Goal: Transaction & Acquisition: Purchase product/service

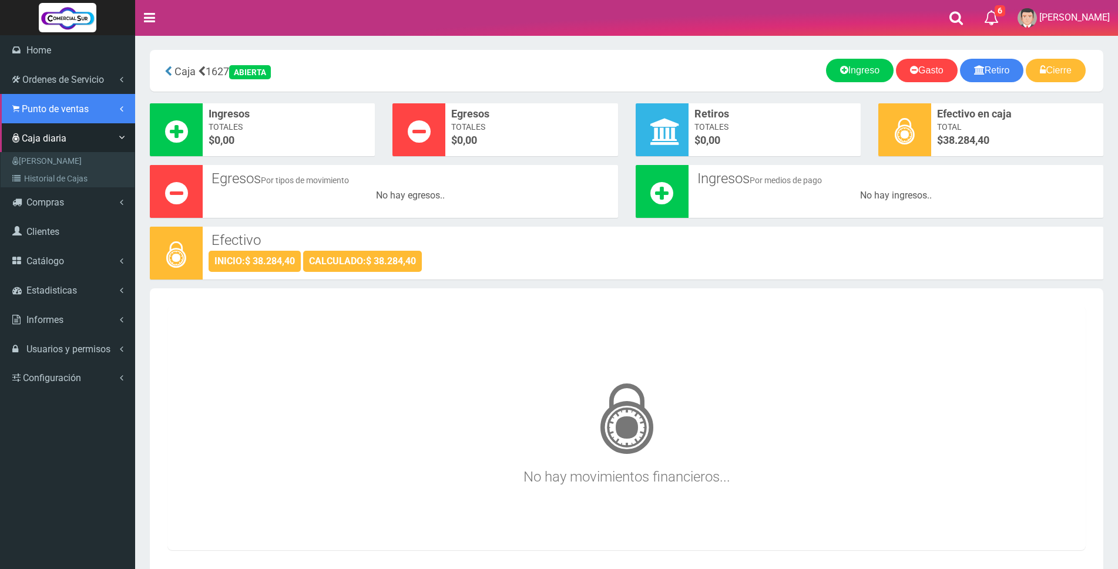
drag, startPoint x: 0, startPoint y: 0, endPoint x: 56, endPoint y: 109, distance: 123.0
click at [56, 109] on span "Punto de ventas" at bounding box center [55, 108] width 67 height 11
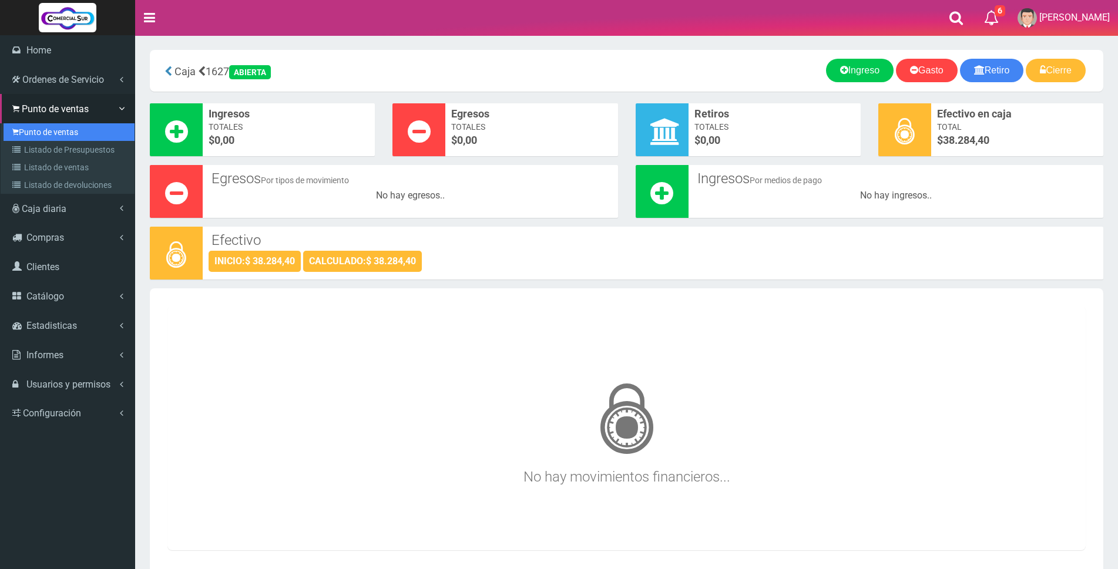
click at [45, 134] on link "Punto de ventas" at bounding box center [69, 132] width 131 height 18
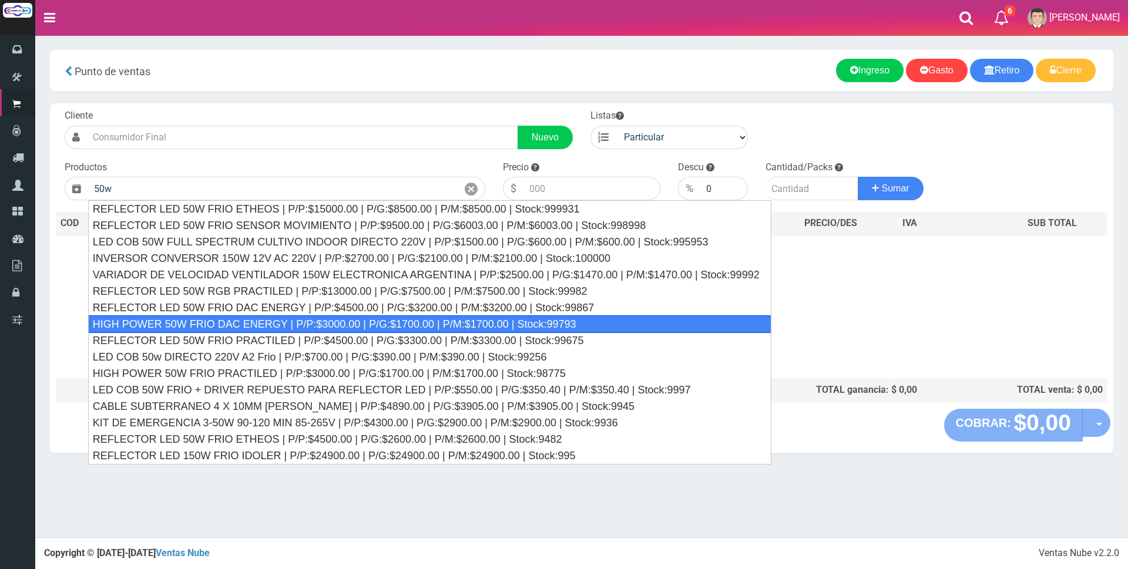
click at [343, 321] on div "HIGH POWER 50W FRIO DAC ENERGY | P/P:$3000.00 | P/G:$1700.00 | P/M:$1700.00 | S…" at bounding box center [429, 325] width 683 height 18
type input "HIGH POWER 50W FRIO DAC ENERGY | P/P:$3000.00 | P/G:$1700.00 | P/M:$1700.00 | S…"
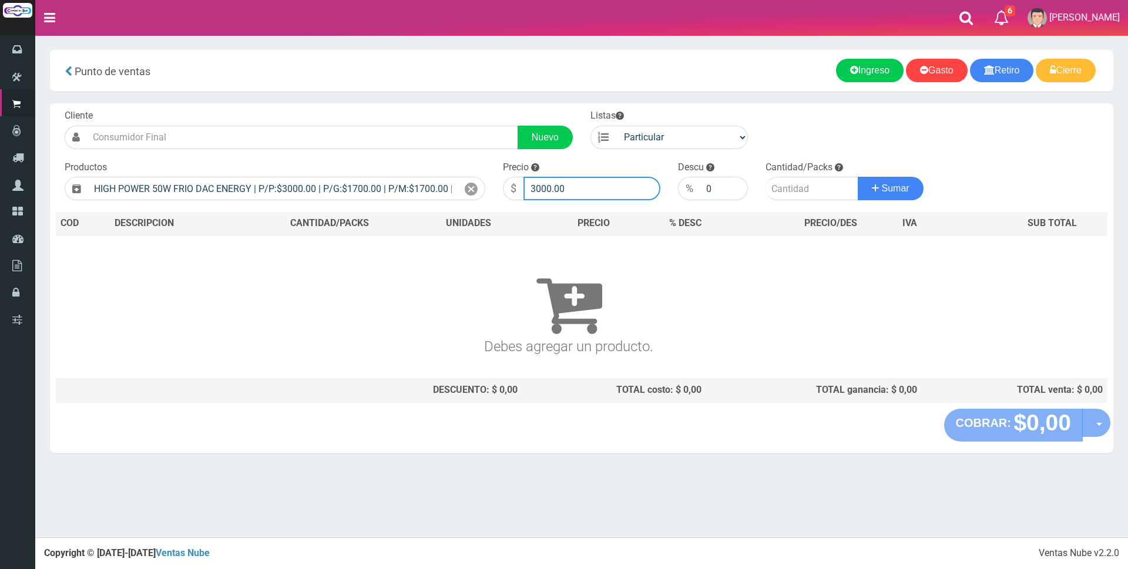
drag, startPoint x: 615, startPoint y: 190, endPoint x: 623, endPoint y: 193, distance: 9.0
click at [616, 190] on input "3000.00" at bounding box center [592, 189] width 137 height 24
type input "3"
type input "8500"
click at [809, 193] on input "number" at bounding box center [812, 189] width 93 height 24
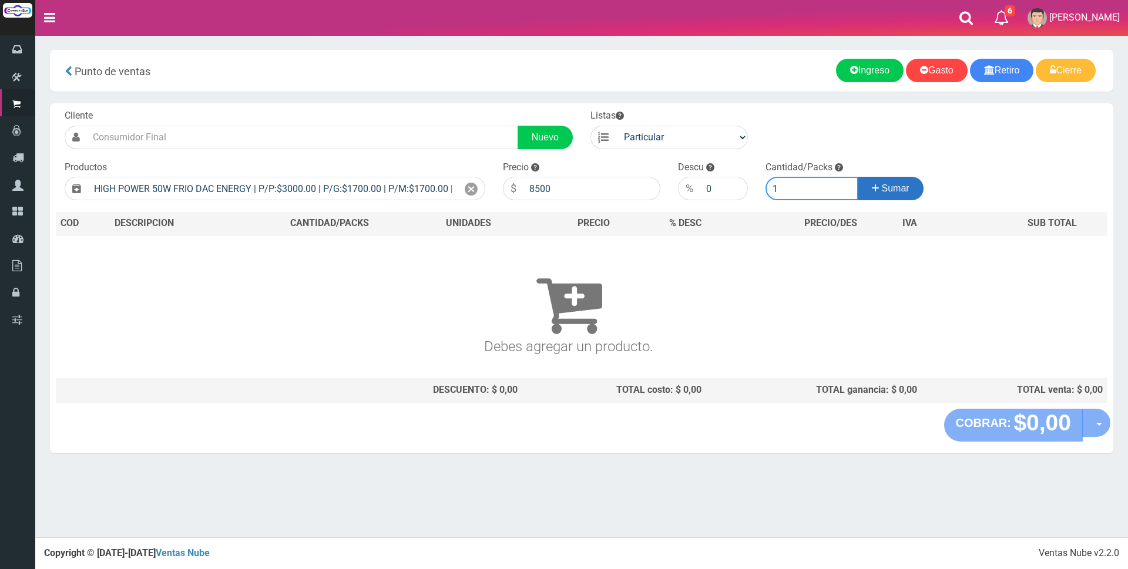
type input "1"
click at [867, 183] on button "Sumar" at bounding box center [891, 189] width 66 height 24
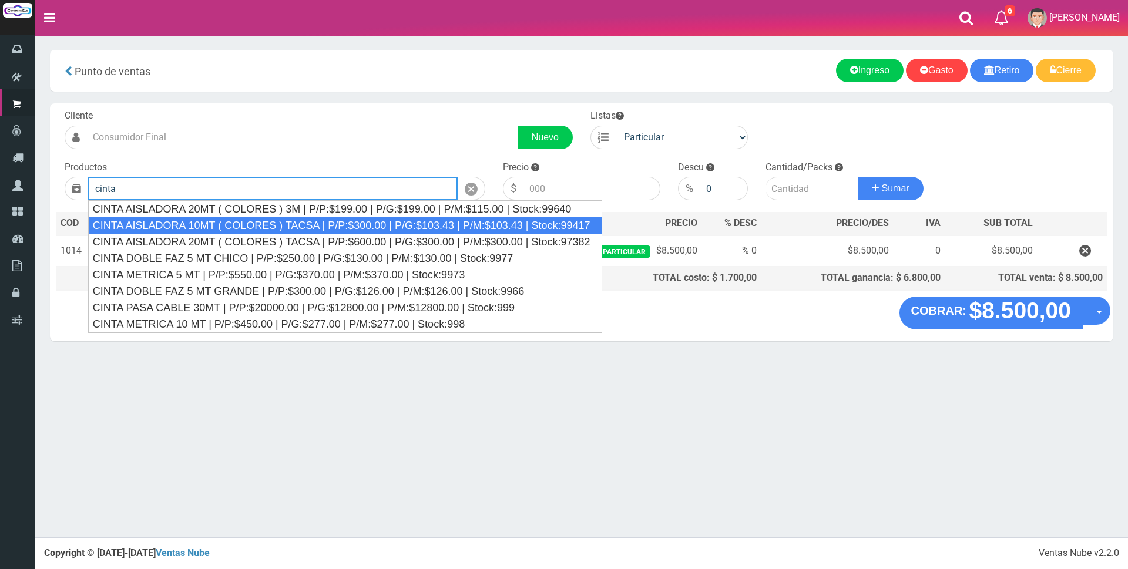
click at [390, 220] on div "CINTA AISLADORA 10MT ( COLORES ) TACSA | P/P:$300.00 | P/G:$103.43 | P/M:$103.4…" at bounding box center [345, 226] width 514 height 18
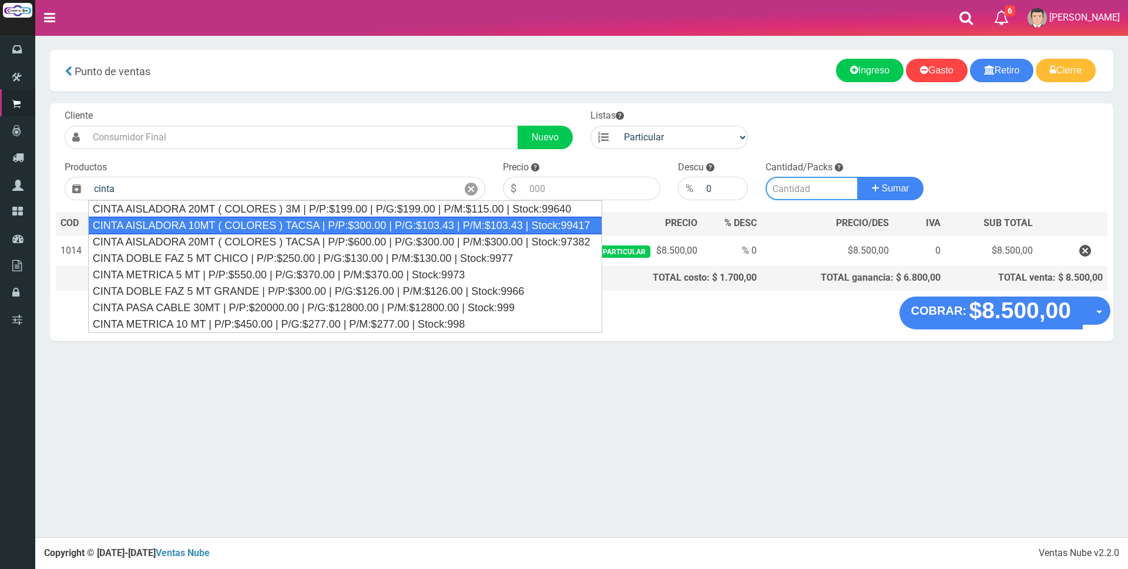
type input "CINTA AISLADORA 10MT ( COLORES ) TACSA | P/P:$300.00 | P/G:$103.43 | P/M:$103.4…"
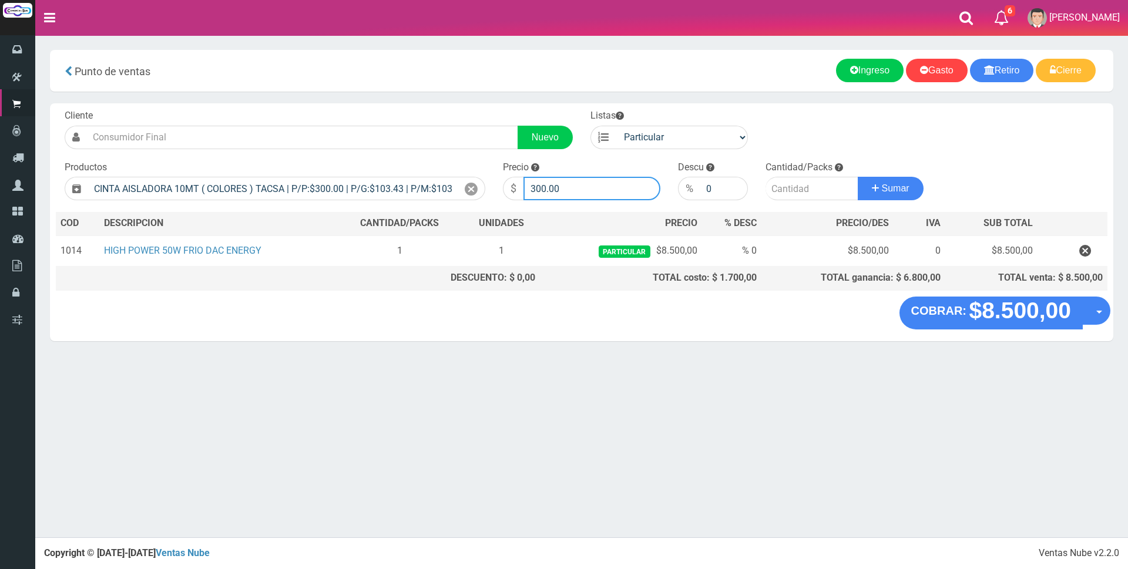
click at [595, 191] on input "300.00" at bounding box center [592, 189] width 137 height 24
type input "3"
type input "2000"
click at [812, 189] on input "number" at bounding box center [812, 189] width 93 height 24
type input "1"
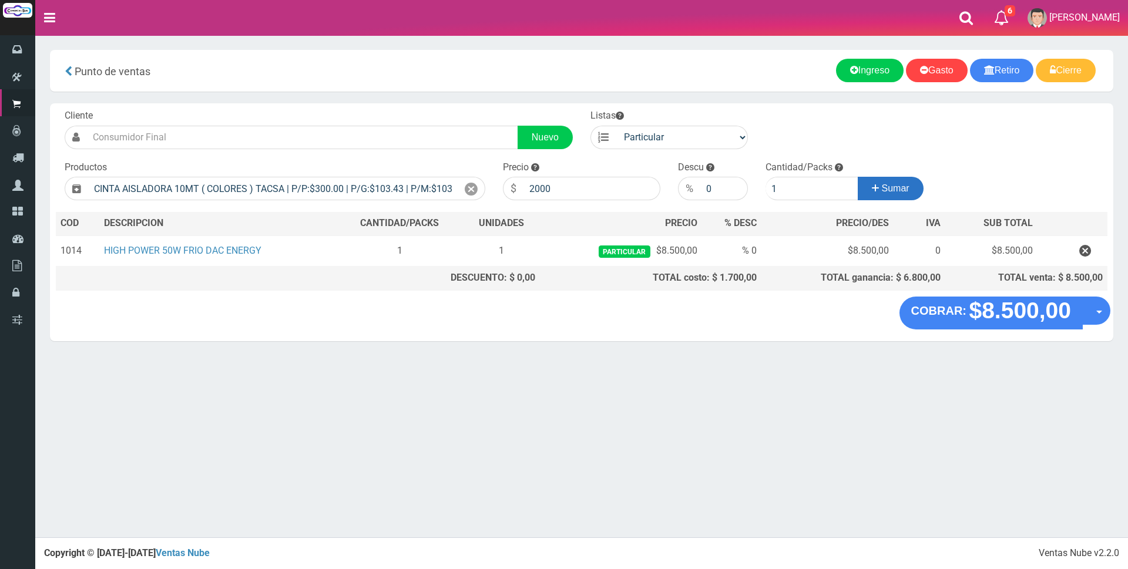
click at [887, 192] on span "Sumar" at bounding box center [896, 188] width 28 height 10
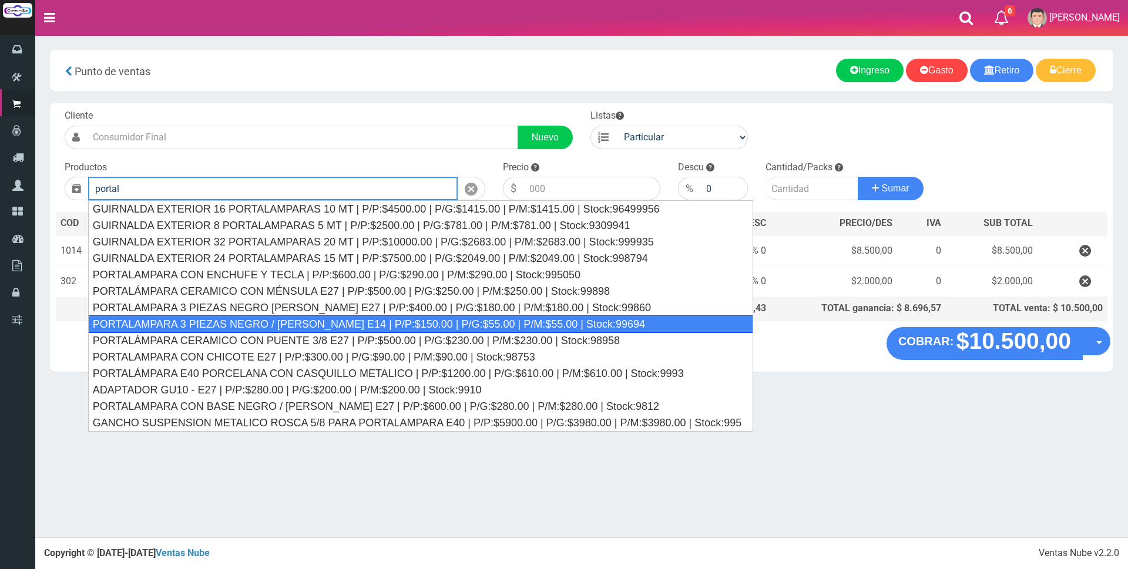
click at [259, 324] on div "PORTALAMPARA 3 PIEZAS NEGRO / [PERSON_NAME] E14 | P/P:$150.00 | P/G:$55.00 | P/…" at bounding box center [421, 325] width 666 height 18
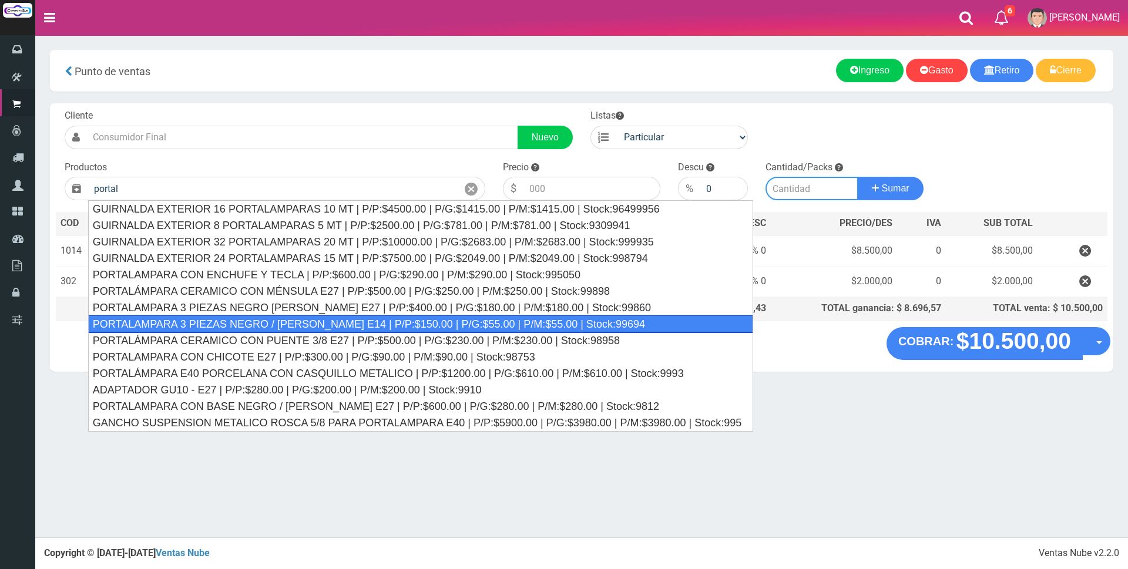
type input "PORTALAMPARA 3 PIEZAS NEGRO / [PERSON_NAME] E14 | P/P:$150.00 | P/G:$55.00 | P/…"
type input "150.00"
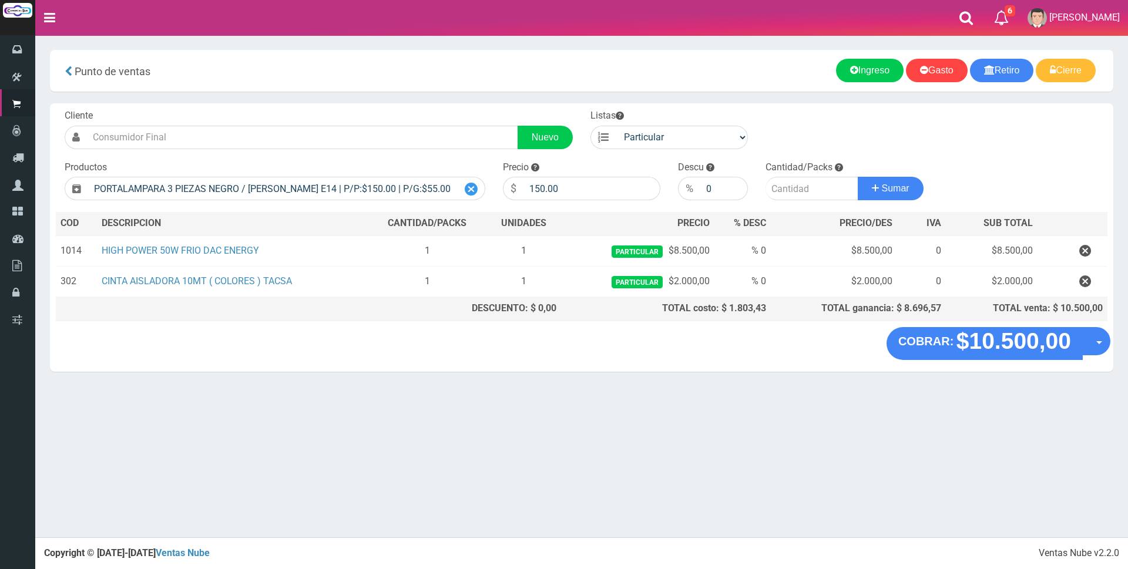
click at [471, 187] on icon at bounding box center [471, 189] width 13 height 17
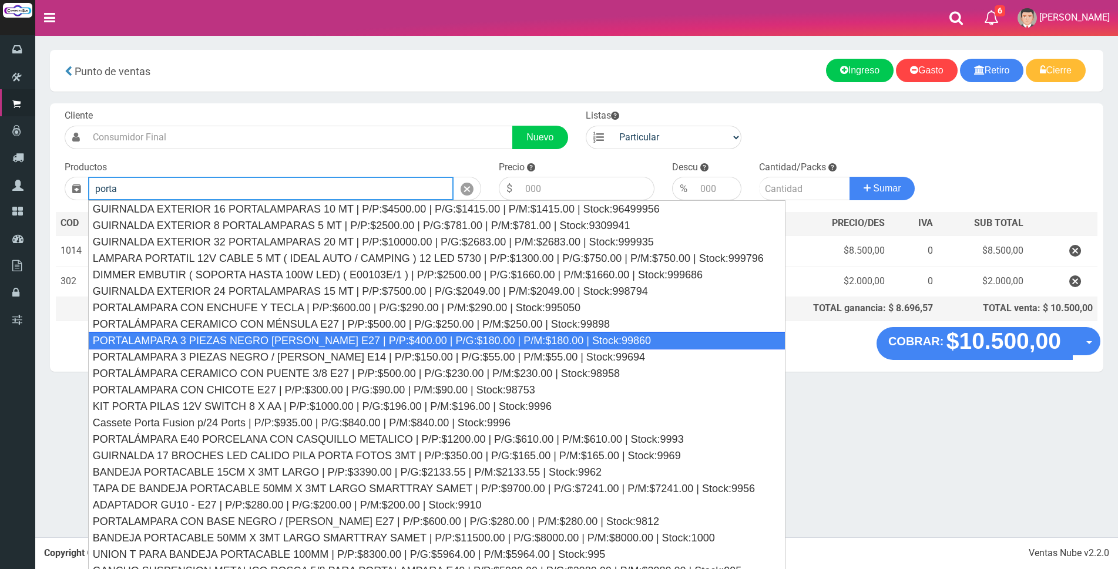
click at [539, 344] on div "PORTALAMPARA 3 PIEZAS NEGRO [PERSON_NAME] E27 | P/P:$400.00 | P/G:$180.00 | P/M…" at bounding box center [437, 341] width 698 height 18
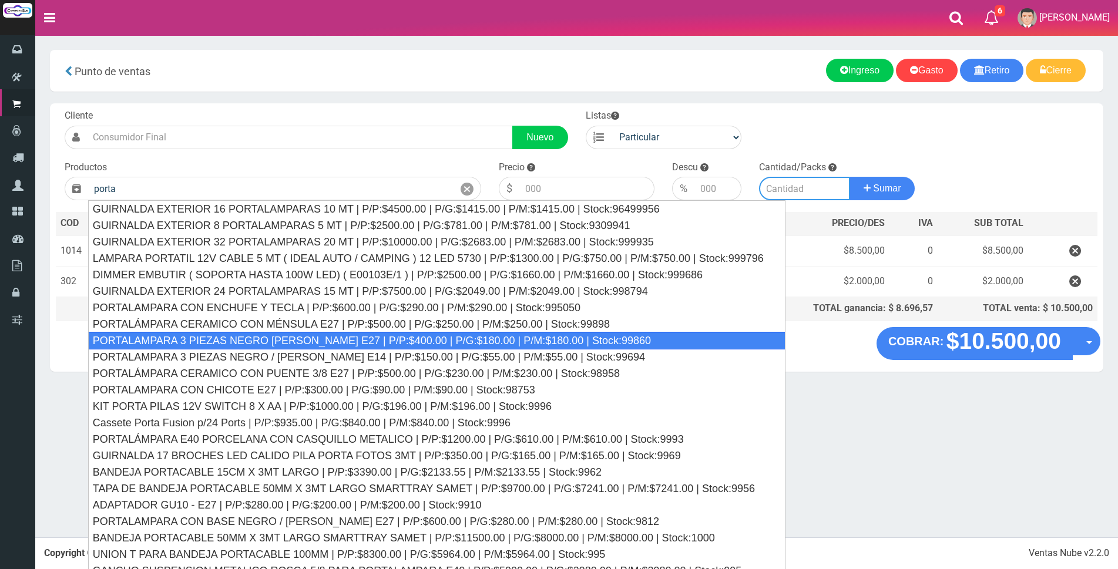
type input "PORTALAMPARA 3 PIEZAS NEGRO [PERSON_NAME] E27 | P/P:$400.00 | P/G:$180.00 | P/M…"
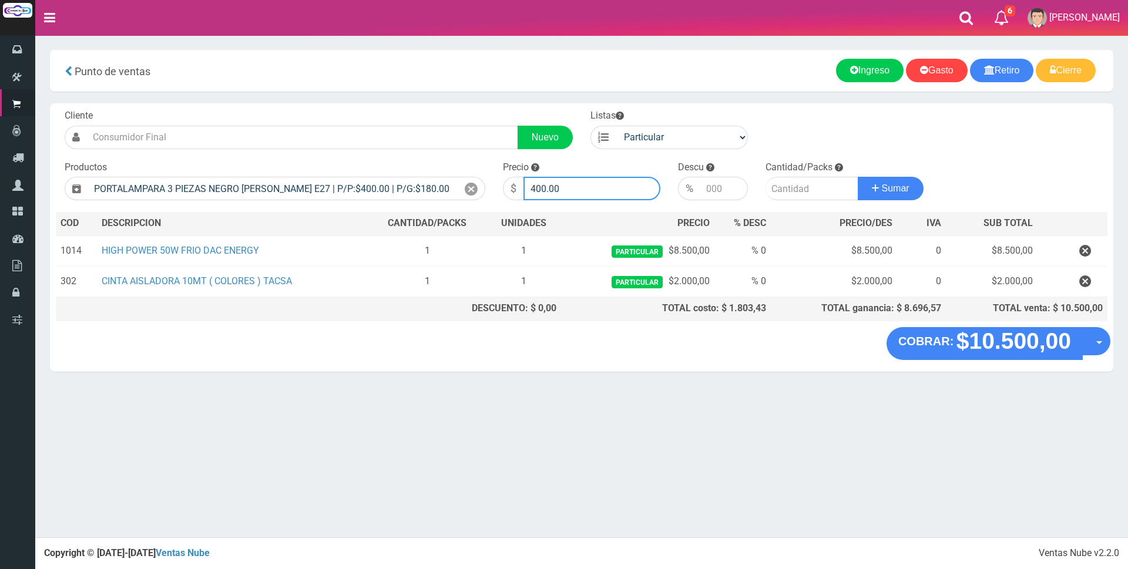
click at [603, 193] on input "400.00" at bounding box center [592, 189] width 137 height 24
type input "4"
type input "2000"
click at [801, 184] on input "number" at bounding box center [812, 189] width 93 height 24
type input "1"
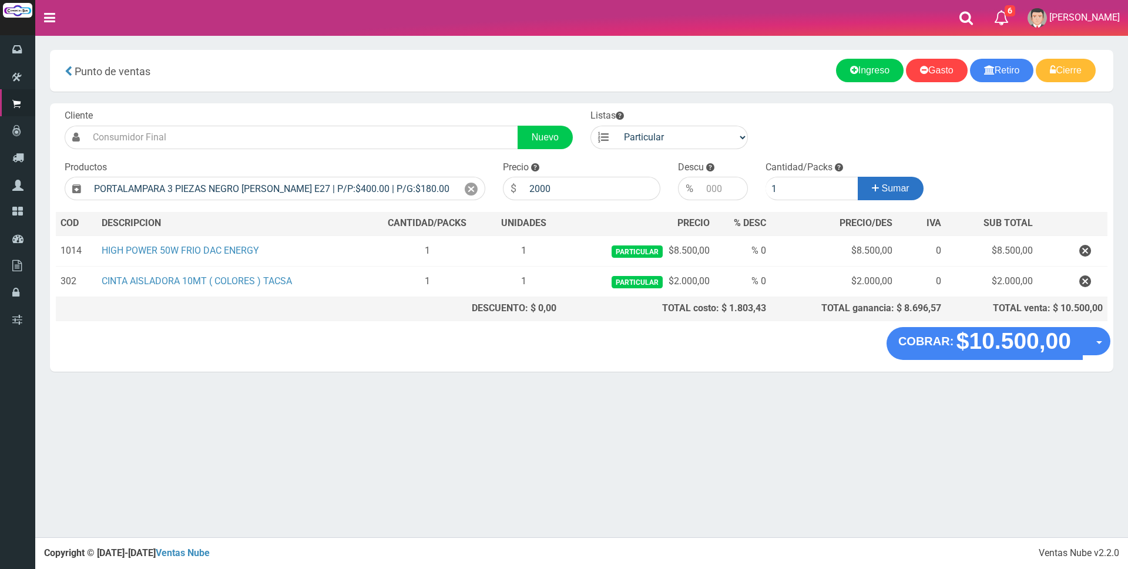
click at [891, 191] on span "Sumar" at bounding box center [896, 188] width 28 height 10
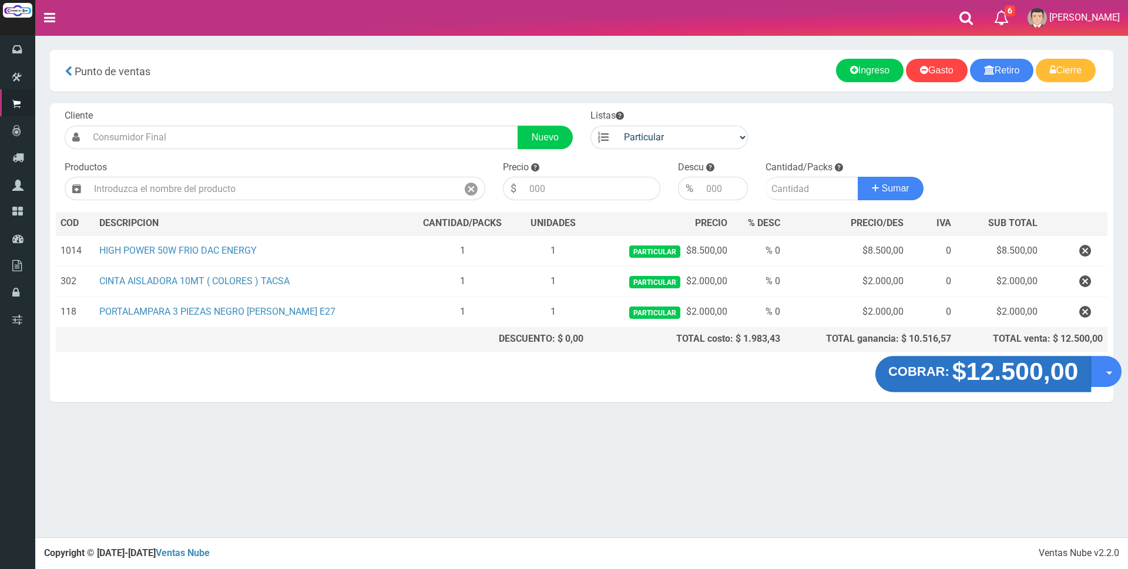
click at [943, 370] on strong "COBRAR:" at bounding box center [918, 372] width 61 height 14
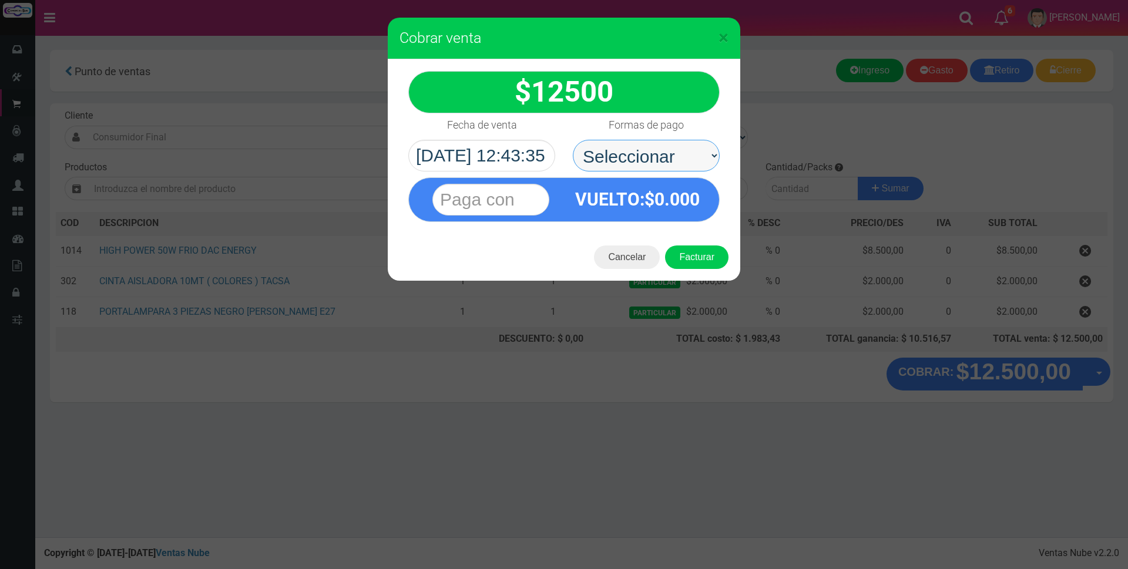
click at [637, 159] on select "Seleccionar Efectivo Tarjeta de Crédito Depósito Débito" at bounding box center [646, 156] width 147 height 32
select select "Tarjeta de Crédito"
click at [573, 140] on select "Seleccionar Efectivo Tarjeta de Crédito Depósito Débito" at bounding box center [646, 156] width 147 height 32
click at [524, 195] on input "text" at bounding box center [490, 200] width 117 height 32
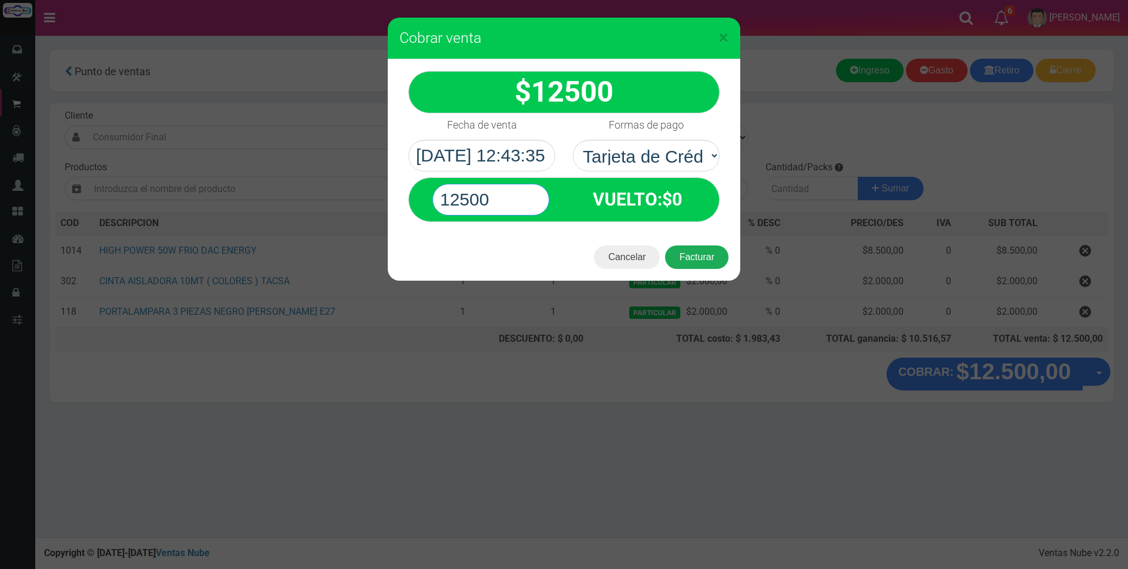
type input "12500"
click at [695, 260] on button "Facturar" at bounding box center [696, 258] width 63 height 24
